Goal: Obtain resource: Obtain resource

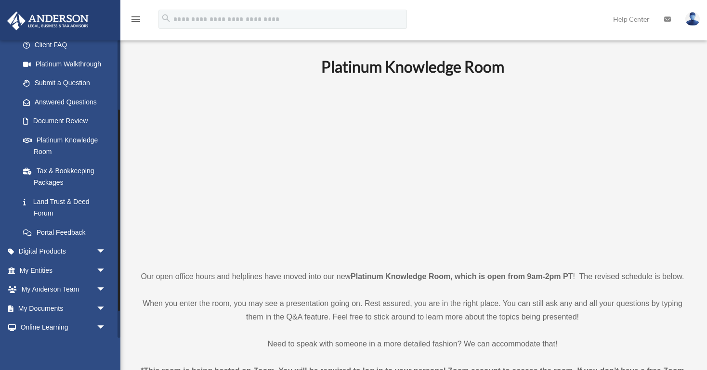
scroll to position [104, 0]
click at [84, 311] on link "My Documents arrow_drop_down" at bounding box center [64, 307] width 114 height 19
click at [101, 307] on span "arrow_drop_down" at bounding box center [105, 308] width 19 height 20
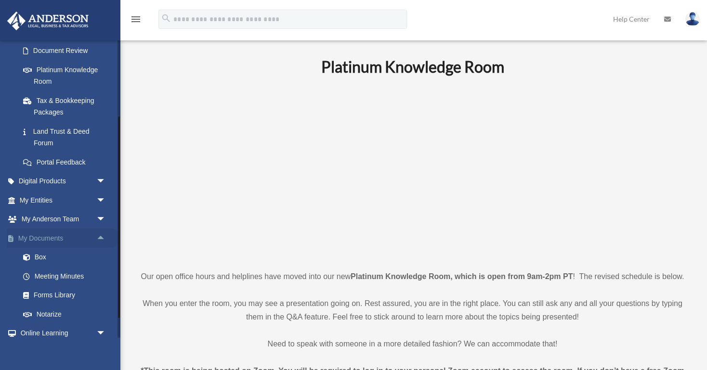
scroll to position [173, 0]
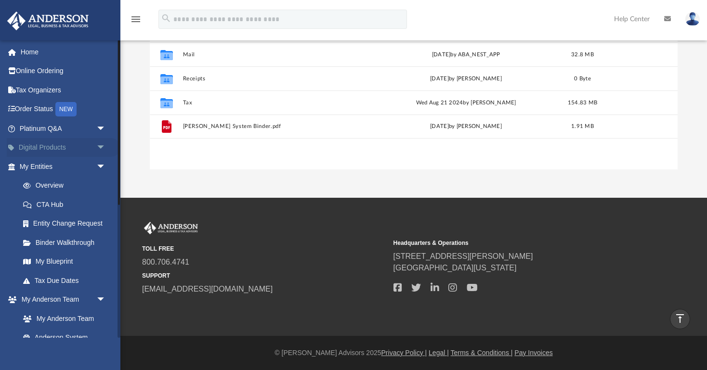
click at [99, 148] on span "arrow_drop_down" at bounding box center [105, 148] width 19 height 20
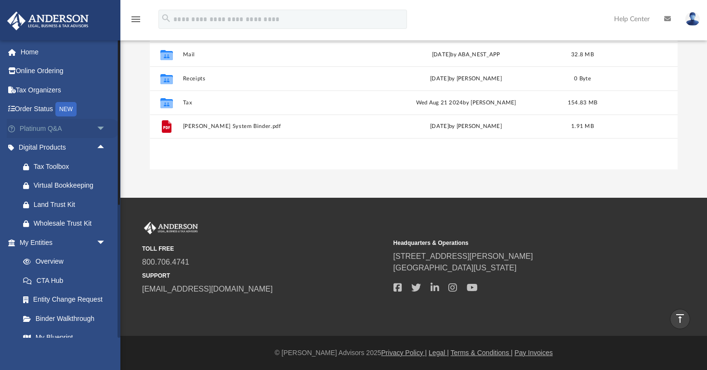
click at [97, 124] on span "arrow_drop_down" at bounding box center [105, 129] width 19 height 20
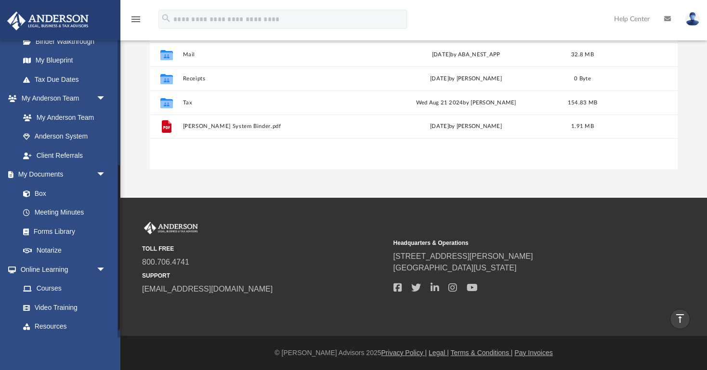
scroll to position [523, 0]
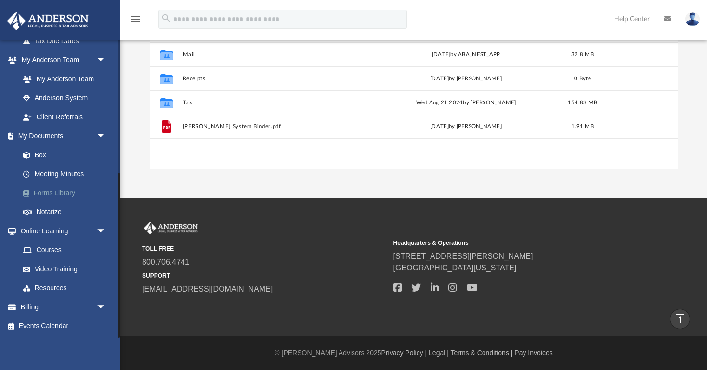
click at [65, 192] on link "Forms Library" at bounding box center [66, 193] width 107 height 19
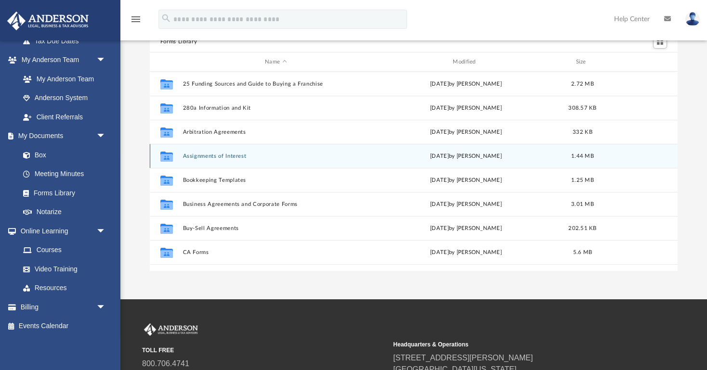
scroll to position [53, 0]
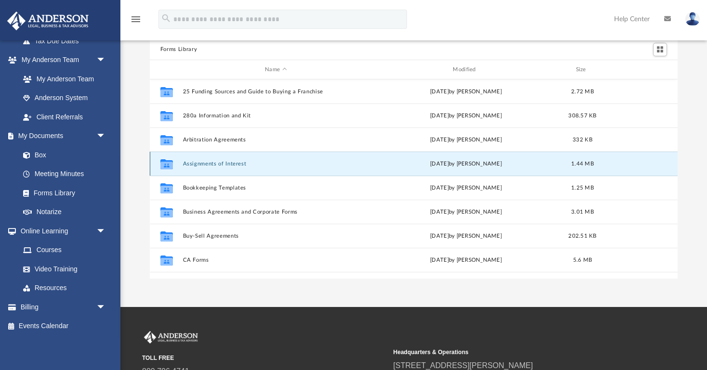
click at [225, 166] on button "Assignments of Interest" at bounding box center [276, 164] width 186 height 6
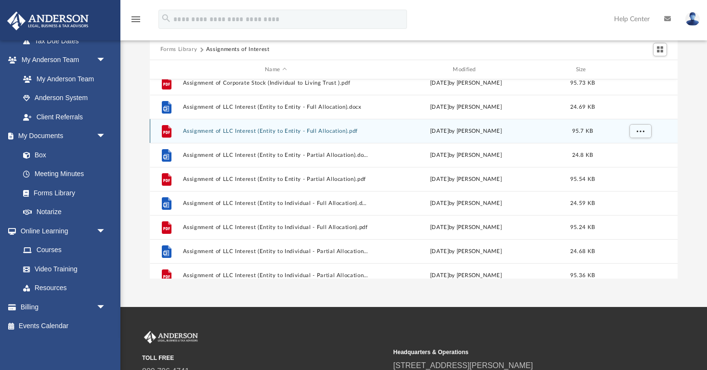
scroll to position [0, 0]
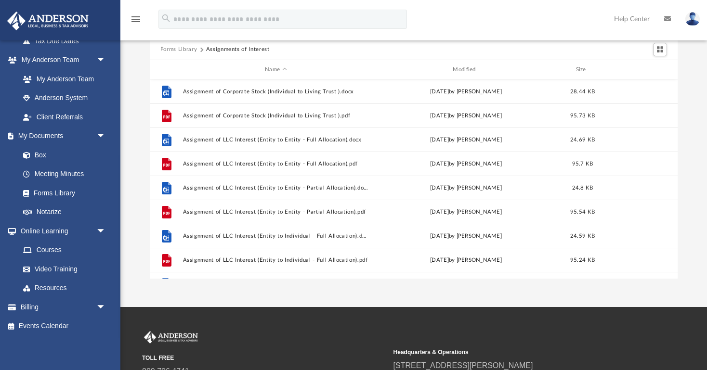
click at [184, 48] on button "Forms Library" at bounding box center [178, 49] width 37 height 9
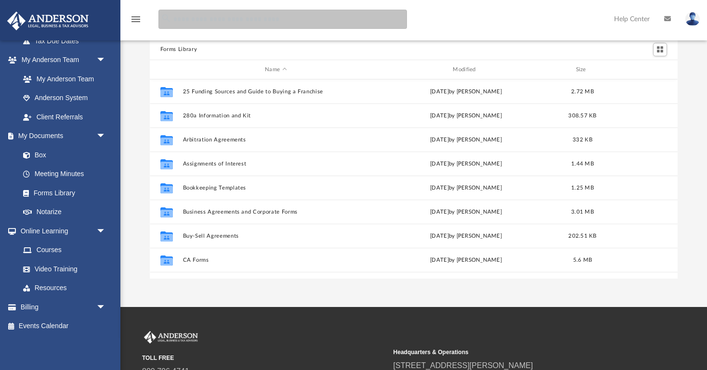
click at [230, 23] on input "search" at bounding box center [283, 19] width 249 height 19
type input "**********"
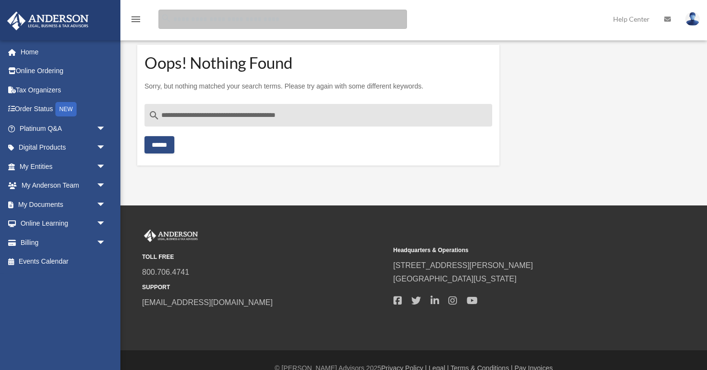
click at [210, 20] on input "Search for:" at bounding box center [283, 19] width 249 height 19
paste input "**********"
type input "**********"
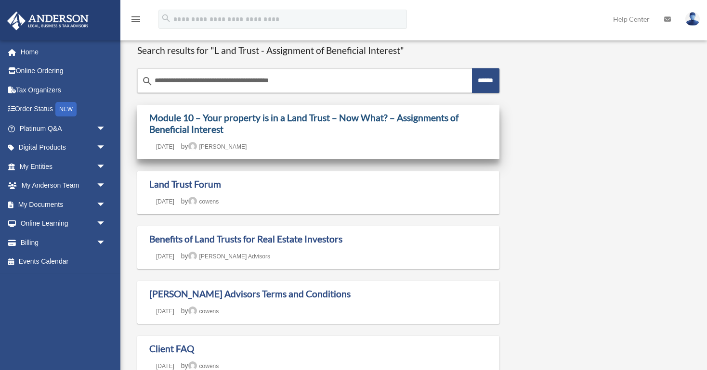
click at [301, 115] on link "Module 10 – Your property is in a Land Trust – Now What? – Assignments of Benef…" at bounding box center [303, 123] width 309 height 23
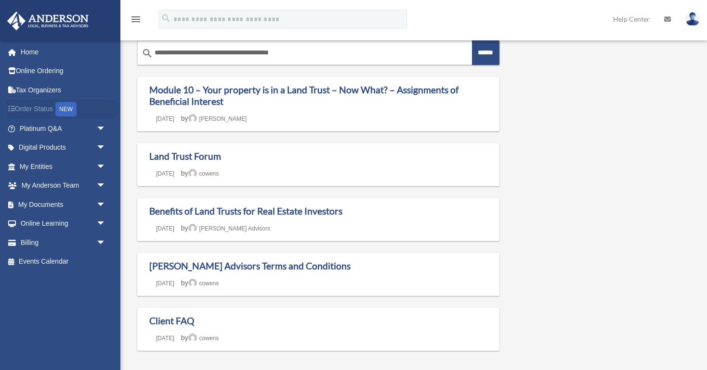
scroll to position [34, 0]
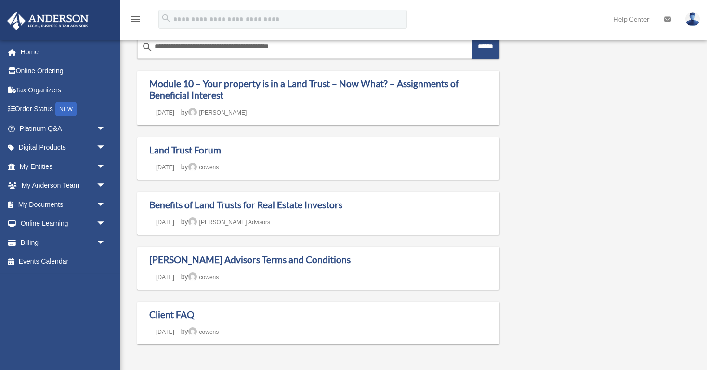
click at [79, 40] on div "Home Online Ordering Tax Organizers Order Status NEW Platinum Q&A arrow_drop_do…" at bounding box center [60, 157] width 120 height 234
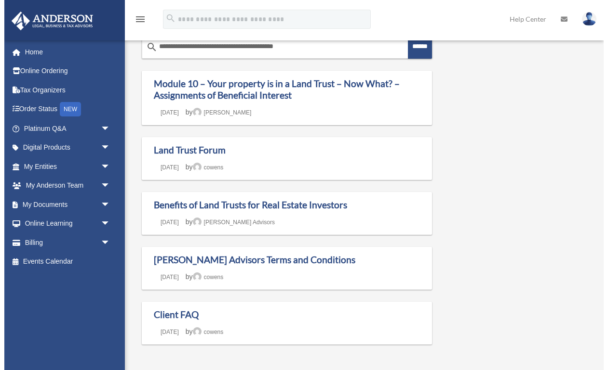
scroll to position [30, 0]
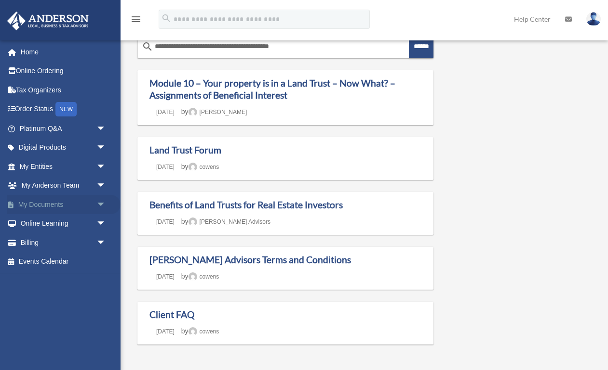
click at [99, 206] on span "arrow_drop_down" at bounding box center [105, 205] width 19 height 20
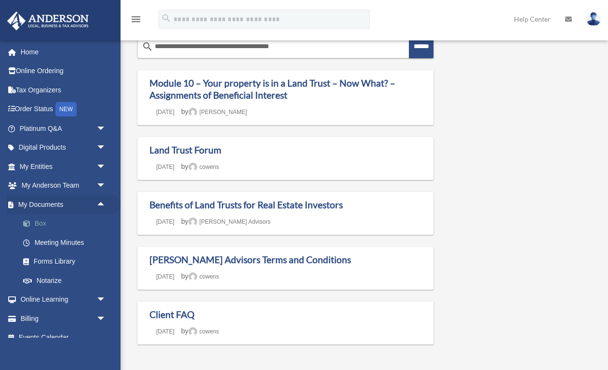
click at [42, 231] on link "Box" at bounding box center [66, 223] width 107 height 19
click at [30, 224] on span at bounding box center [31, 224] width 6 height 7
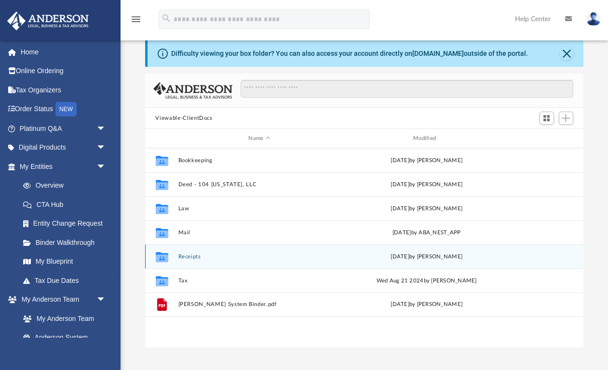
scroll to position [15, 0]
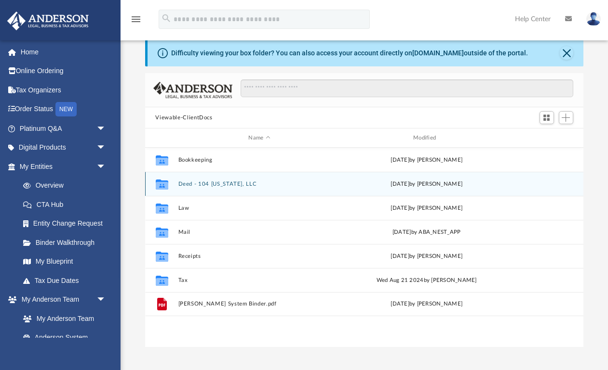
click at [200, 184] on button "Deed - 104 [US_STATE], LLC" at bounding box center [259, 184] width 163 height 6
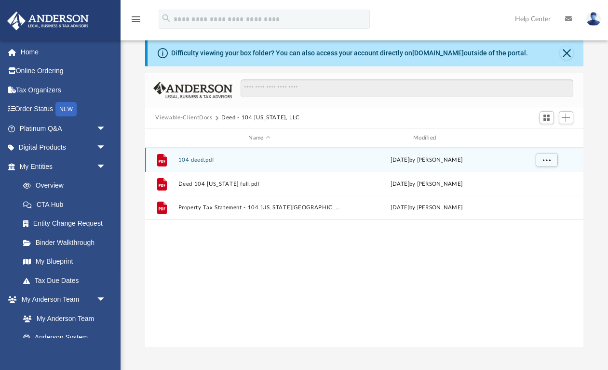
click at [191, 160] on button "104 deed.pdf" at bounding box center [259, 160] width 163 height 6
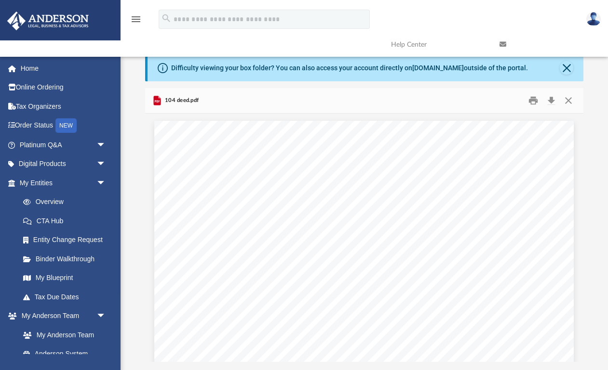
scroll to position [7, 0]
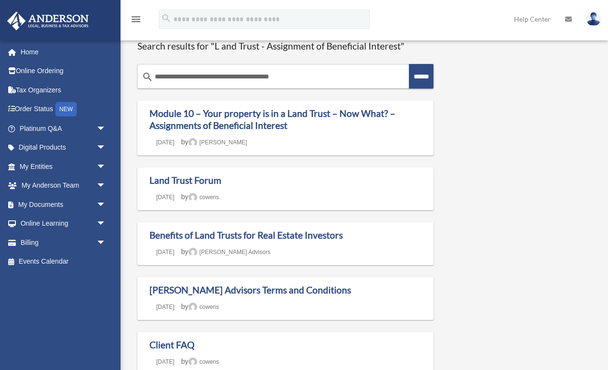
scroll to position [30, 0]
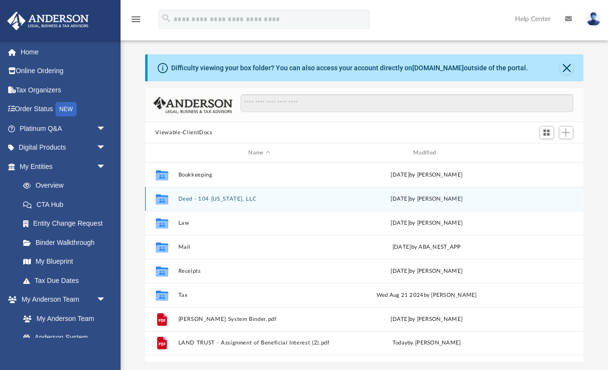
scroll to position [10, 0]
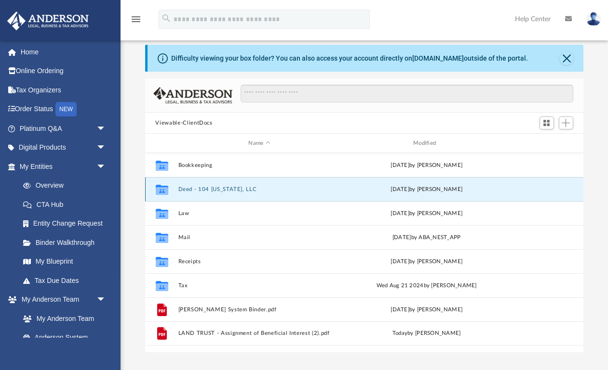
click at [230, 188] on button "Deed - 104 Wyoming, LLC" at bounding box center [259, 189] width 163 height 6
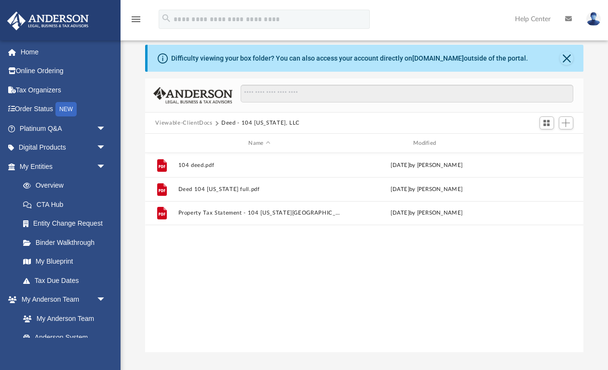
click at [192, 126] on button "Viewable-ClientDocs" at bounding box center [183, 123] width 57 height 9
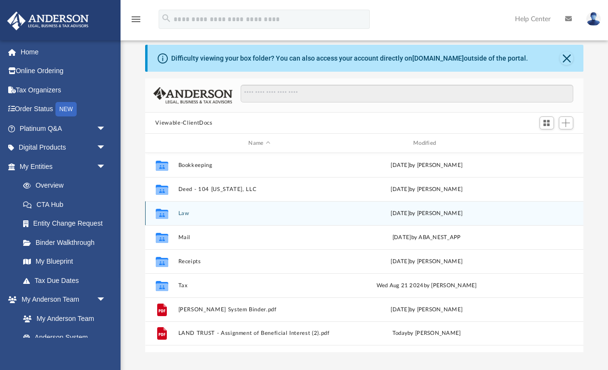
click at [185, 213] on button "Law" at bounding box center [259, 214] width 163 height 6
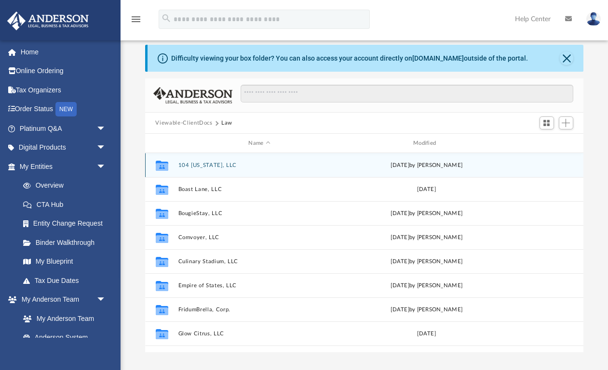
click at [207, 166] on button "104 Wyoming, LLC" at bounding box center [259, 165] width 163 height 6
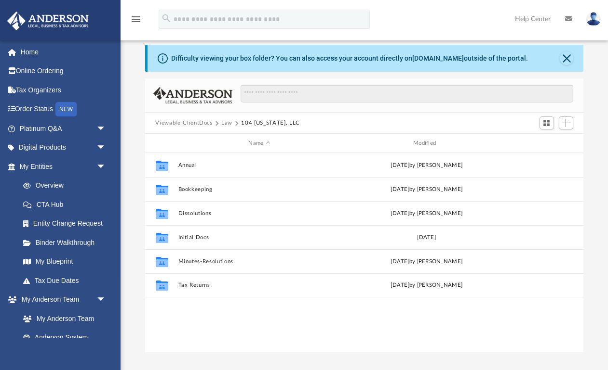
click at [224, 123] on button "Law" at bounding box center [226, 123] width 11 height 9
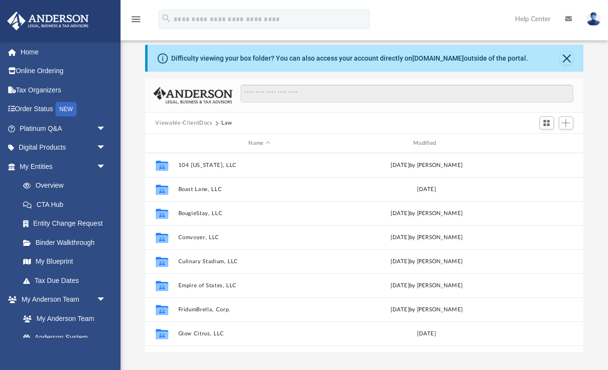
click at [187, 119] on button "Viewable-ClientDocs" at bounding box center [183, 123] width 57 height 9
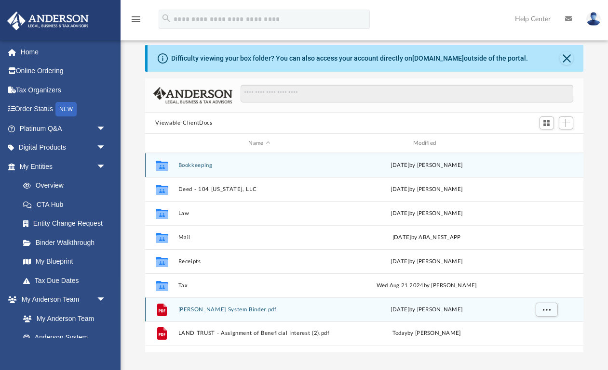
scroll to position [27, 0]
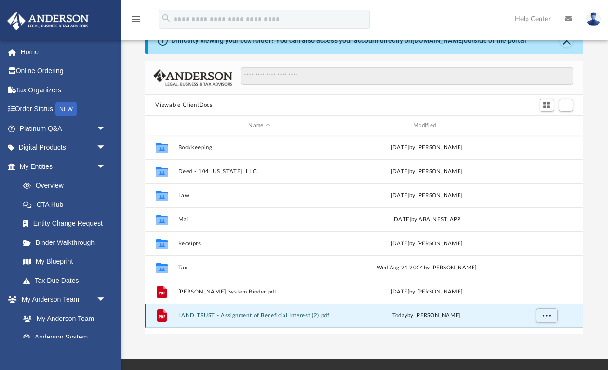
click at [312, 317] on button "LAND TRUST - Assignment of Beneficial Interest (2).pdf" at bounding box center [259, 316] width 163 height 6
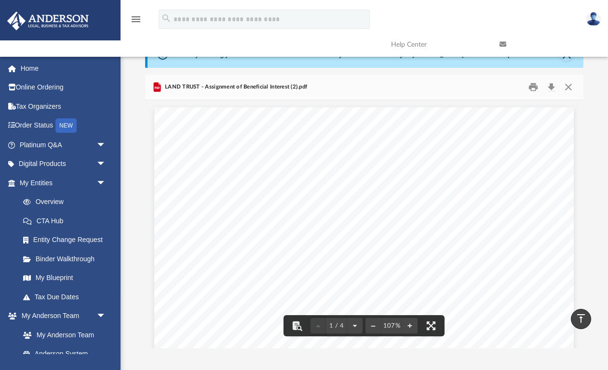
scroll to position [0, 0]
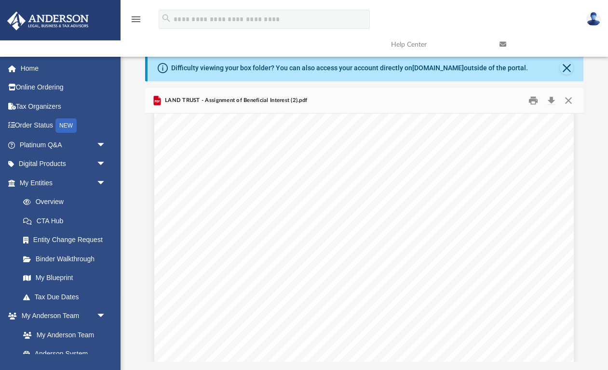
scroll to position [786, 0]
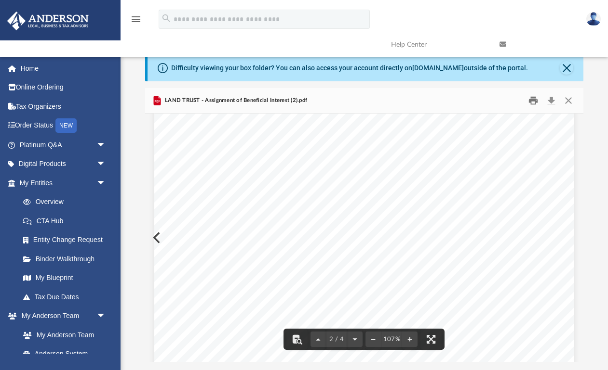
click at [533, 104] on button "Print" at bounding box center [532, 100] width 19 height 15
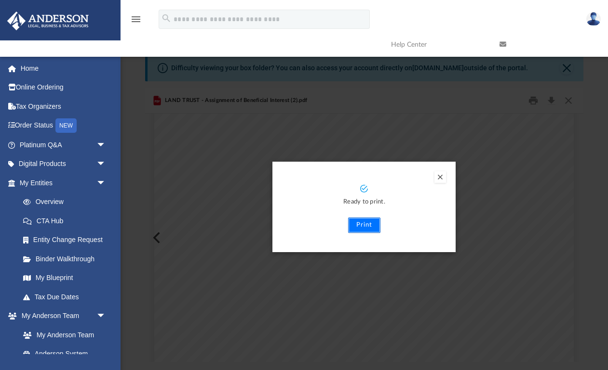
click at [367, 225] on button "Print" at bounding box center [364, 225] width 32 height 15
